Goal: Share content: Share content

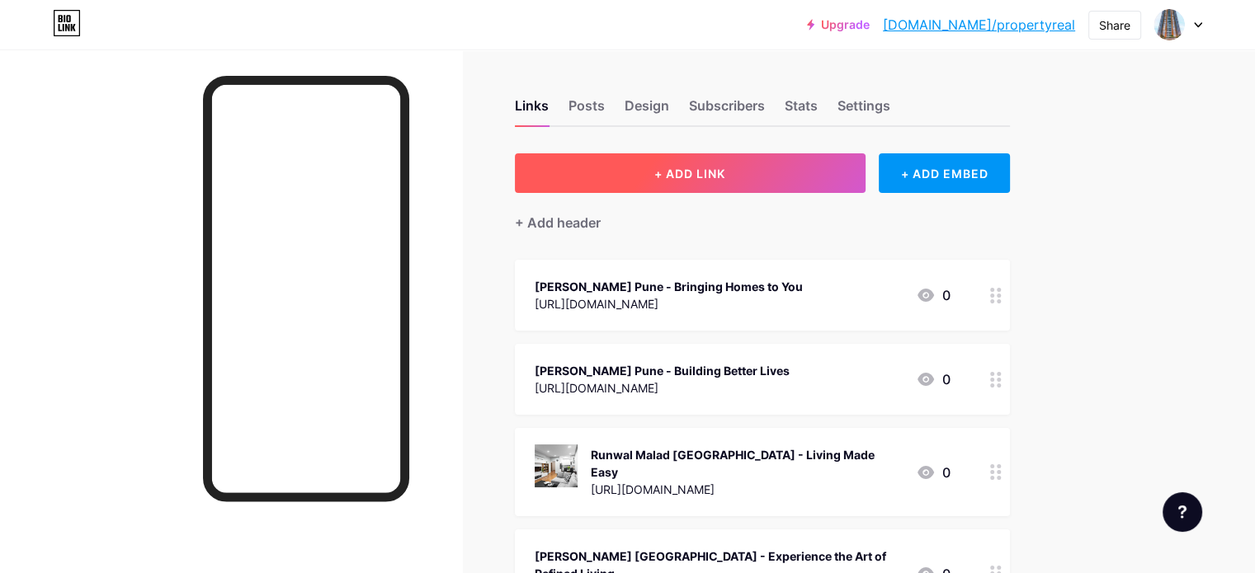
click at [813, 182] on button "+ ADD LINK" at bounding box center [690, 173] width 351 height 40
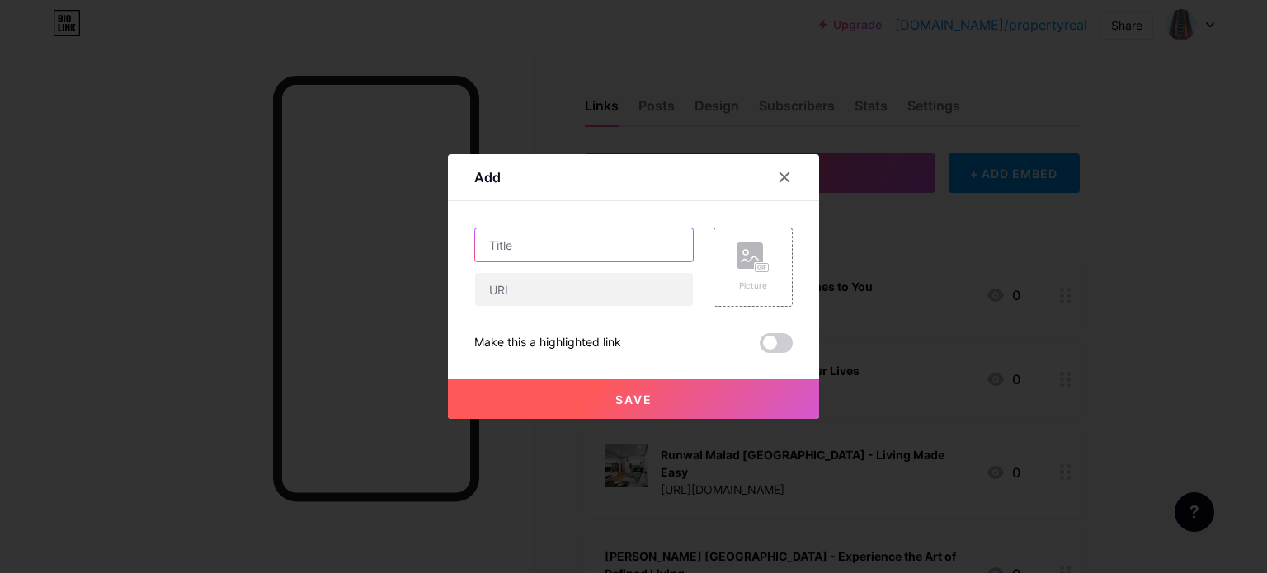
click at [555, 248] on input "text" at bounding box center [584, 245] width 218 height 33
paste input "[PERSON_NAME], Pune – Elevating Modern Urban Living"
type input "[PERSON_NAME], Pune – Elevating Modern Urban Living"
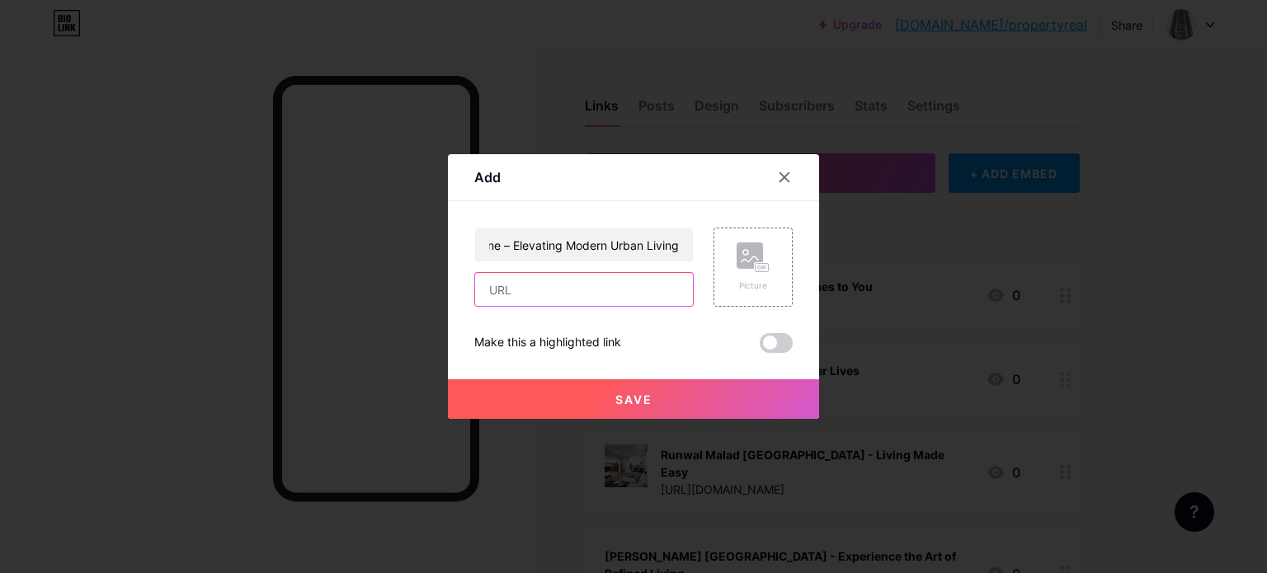
click at [521, 296] on input "text" at bounding box center [584, 289] width 218 height 33
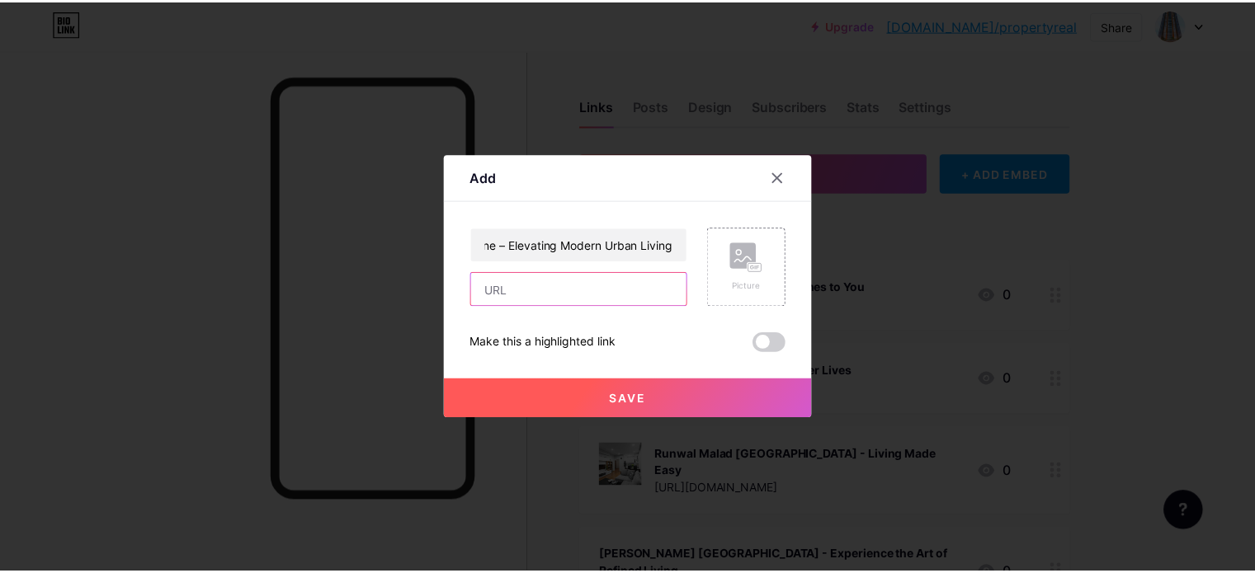
scroll to position [0, 0]
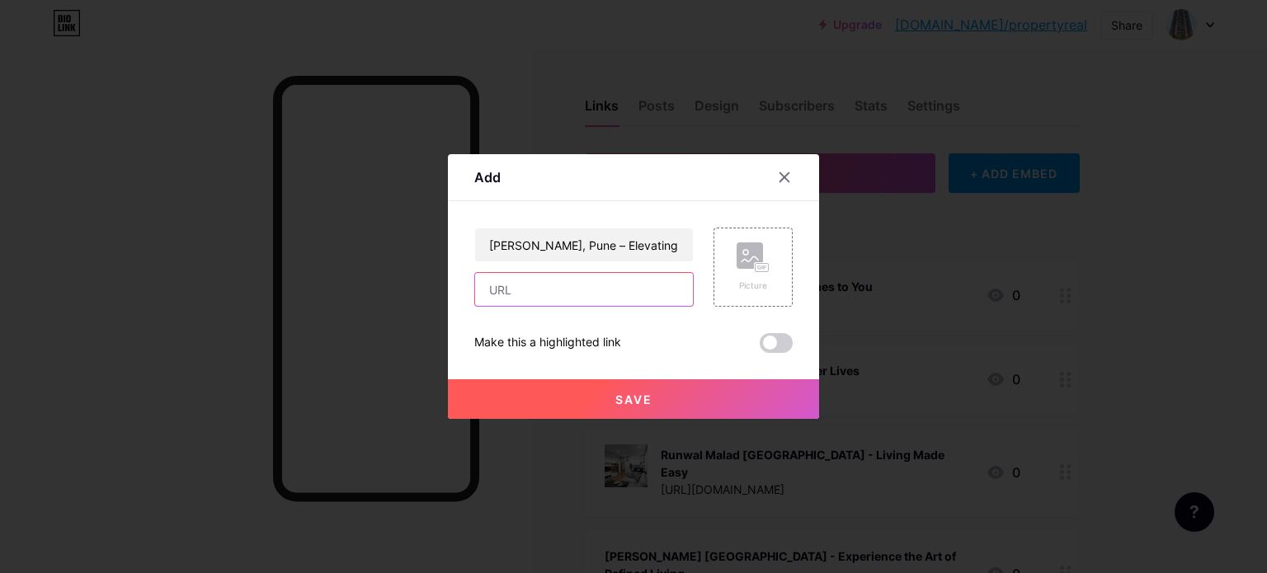
click at [507, 294] on input "text" at bounding box center [584, 289] width 218 height 33
paste input "[URL][DOMAIN_NAME]"
type input "[URL][DOMAIN_NAME]"
click at [656, 397] on button "Save" at bounding box center [633, 400] width 371 height 40
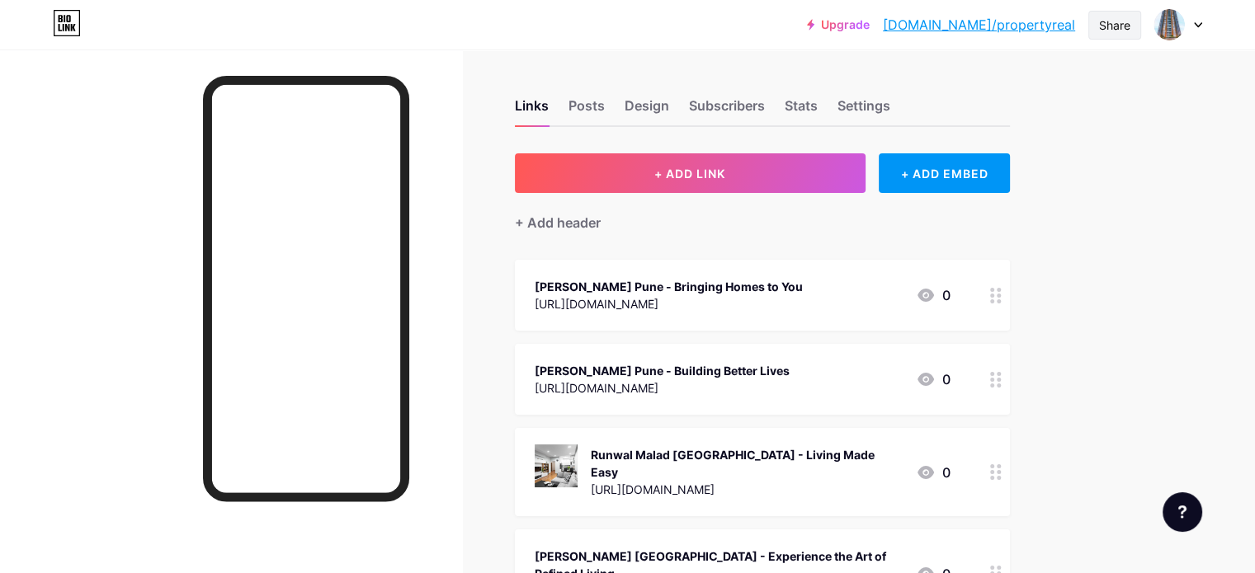
click at [1096, 26] on div "Share" at bounding box center [1114, 25] width 53 height 29
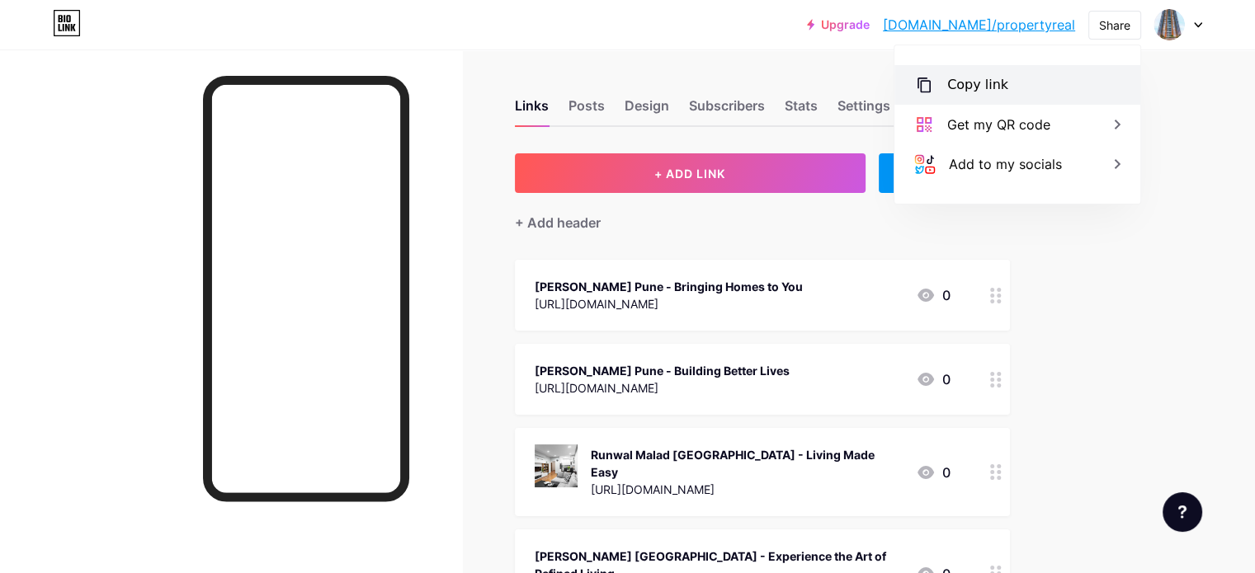
click at [1028, 85] on div "Copy link" at bounding box center [1017, 85] width 246 height 40
